Goal: Task Accomplishment & Management: Manage account settings

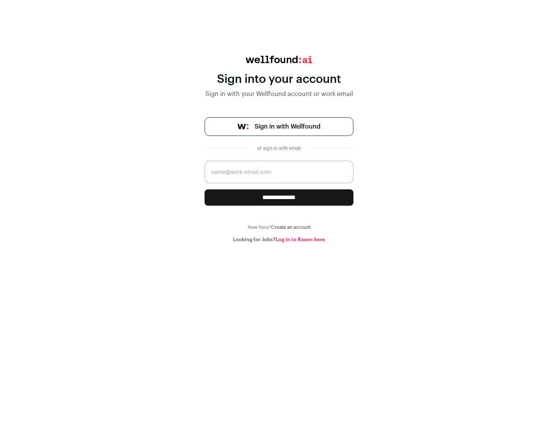
click at [287, 127] on span "Sign in with Wellfound" at bounding box center [287, 126] width 66 height 9
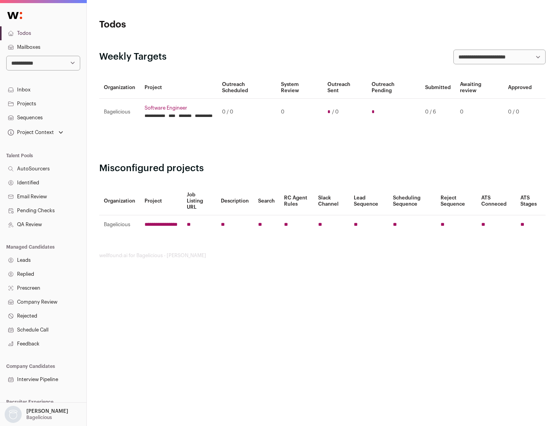
click at [43, 103] on link "Projects" at bounding box center [43, 104] width 86 height 14
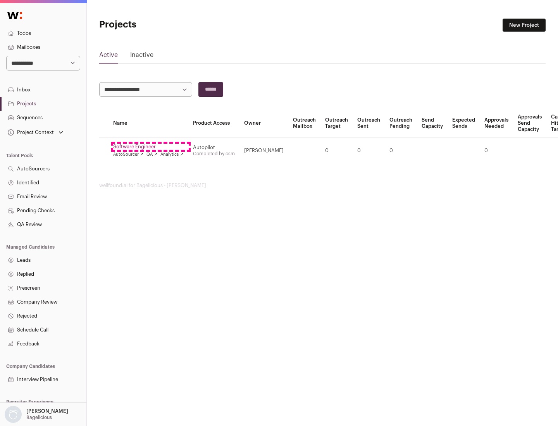
click at [151, 147] on link "Software Engineer" at bounding box center [148, 147] width 70 height 6
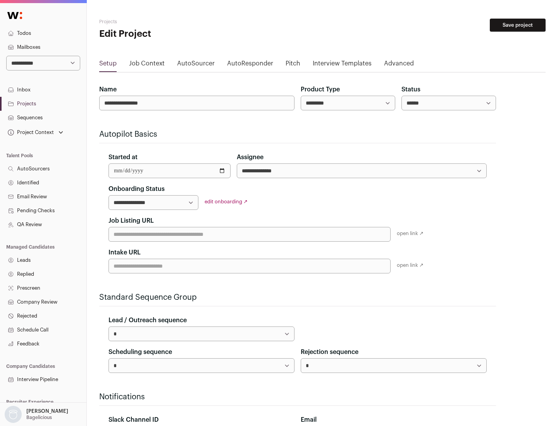
click at [517, 25] on button "Save project" at bounding box center [517, 25] width 56 height 13
